Goal: Find specific page/section: Find specific page/section

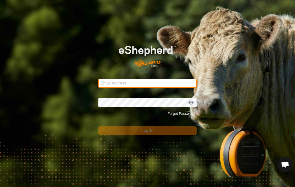
click at [110, 81] on input "Email Address" at bounding box center [147, 83] width 98 height 9
type input "[EMAIL_ADDRESS][DOMAIN_NAME]"
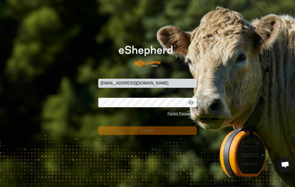
click at [147, 130] on button "Log In" at bounding box center [147, 130] width 98 height 9
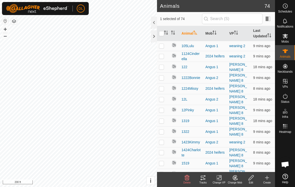
click at [204, 179] on icon at bounding box center [203, 177] width 5 height 4
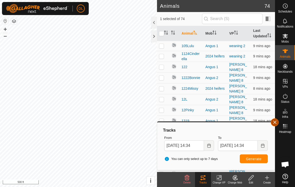
click at [273, 123] on button "button" at bounding box center [275, 122] width 8 height 8
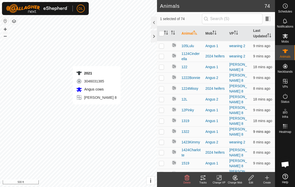
checkbox input "false"
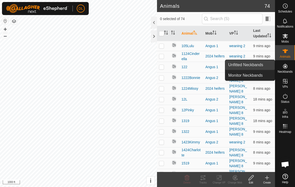
click at [251, 65] on link "Unfitted Neckbands" at bounding box center [250, 65] width 50 height 10
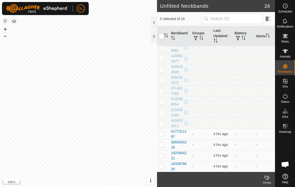
scroll to position [133, 0]
